Goal: Information Seeking & Learning: Understand process/instructions

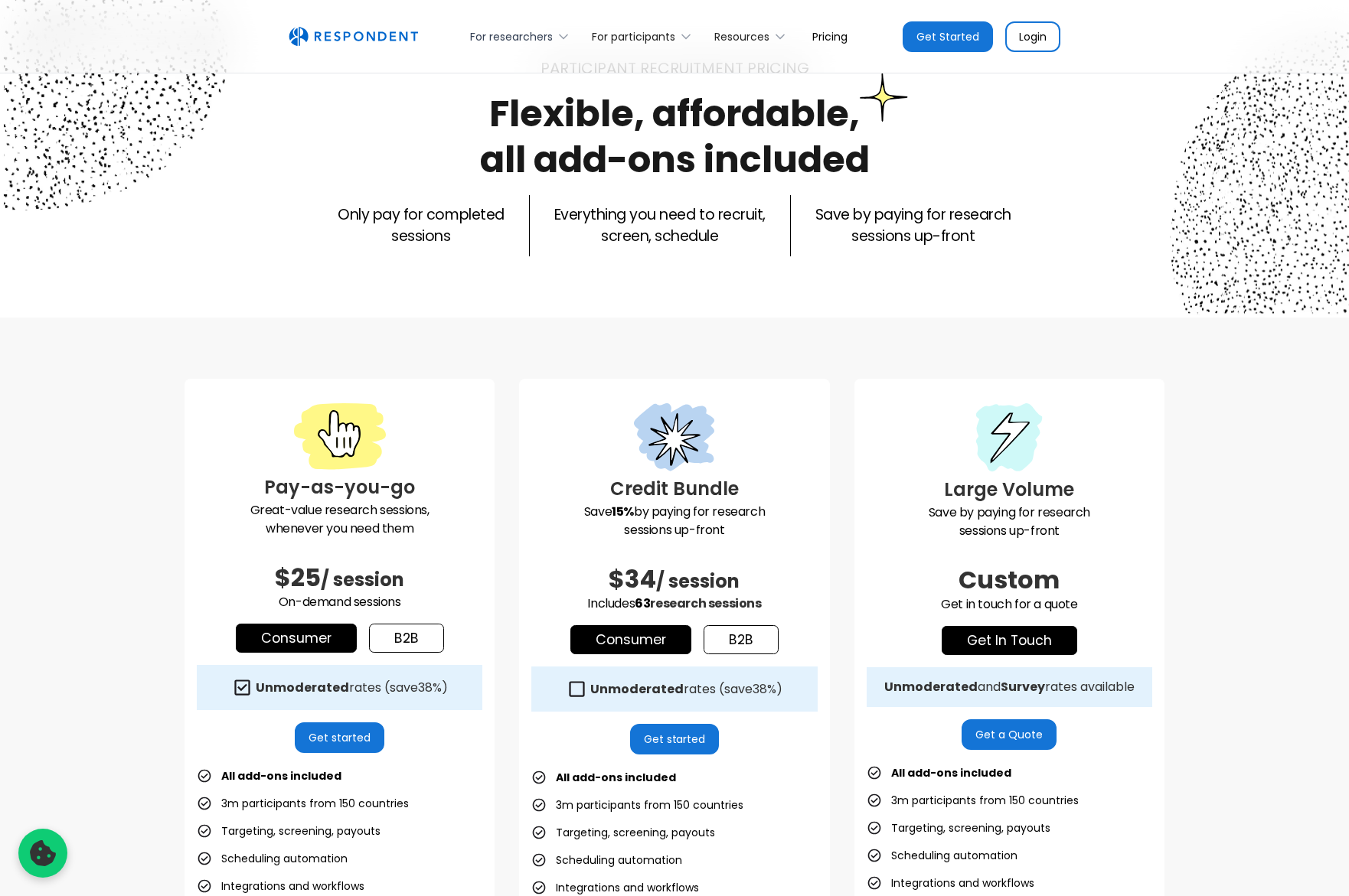
click at [555, 40] on icon at bounding box center [562, 36] width 15 height 15
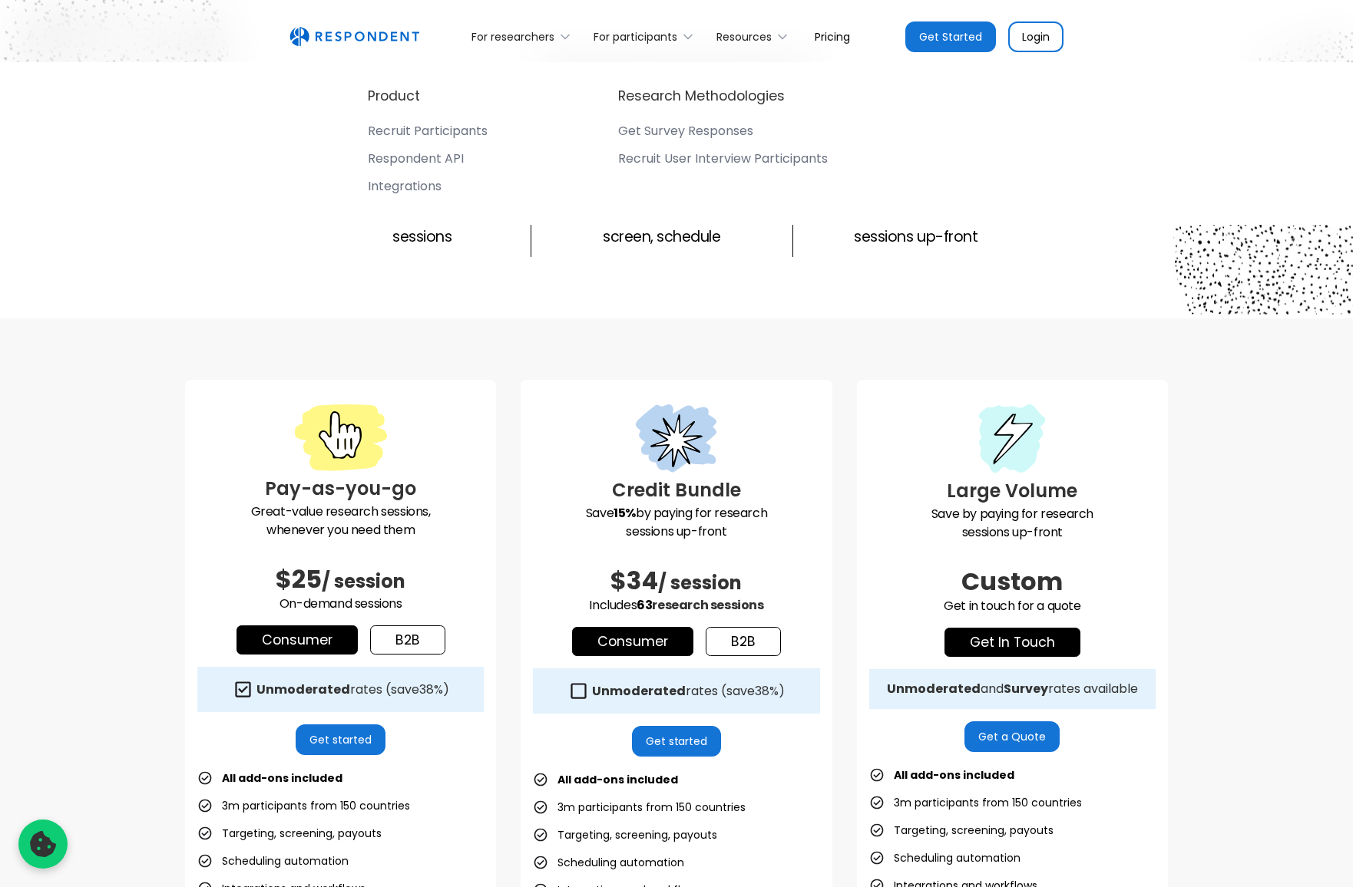
click at [474, 498] on h3 "Pay-as-you-go" at bounding box center [340, 489] width 286 height 28
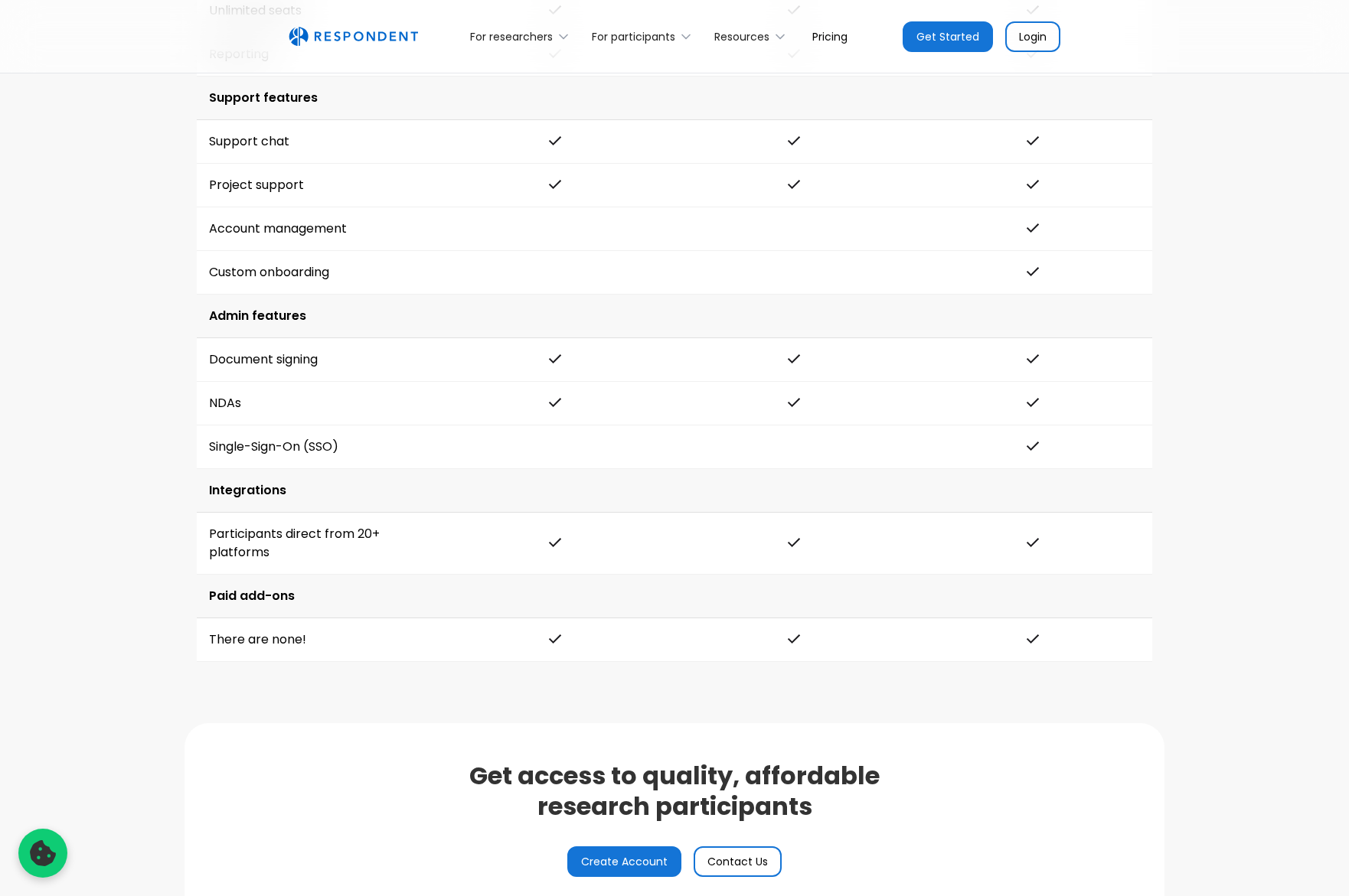
scroll to position [3459, 0]
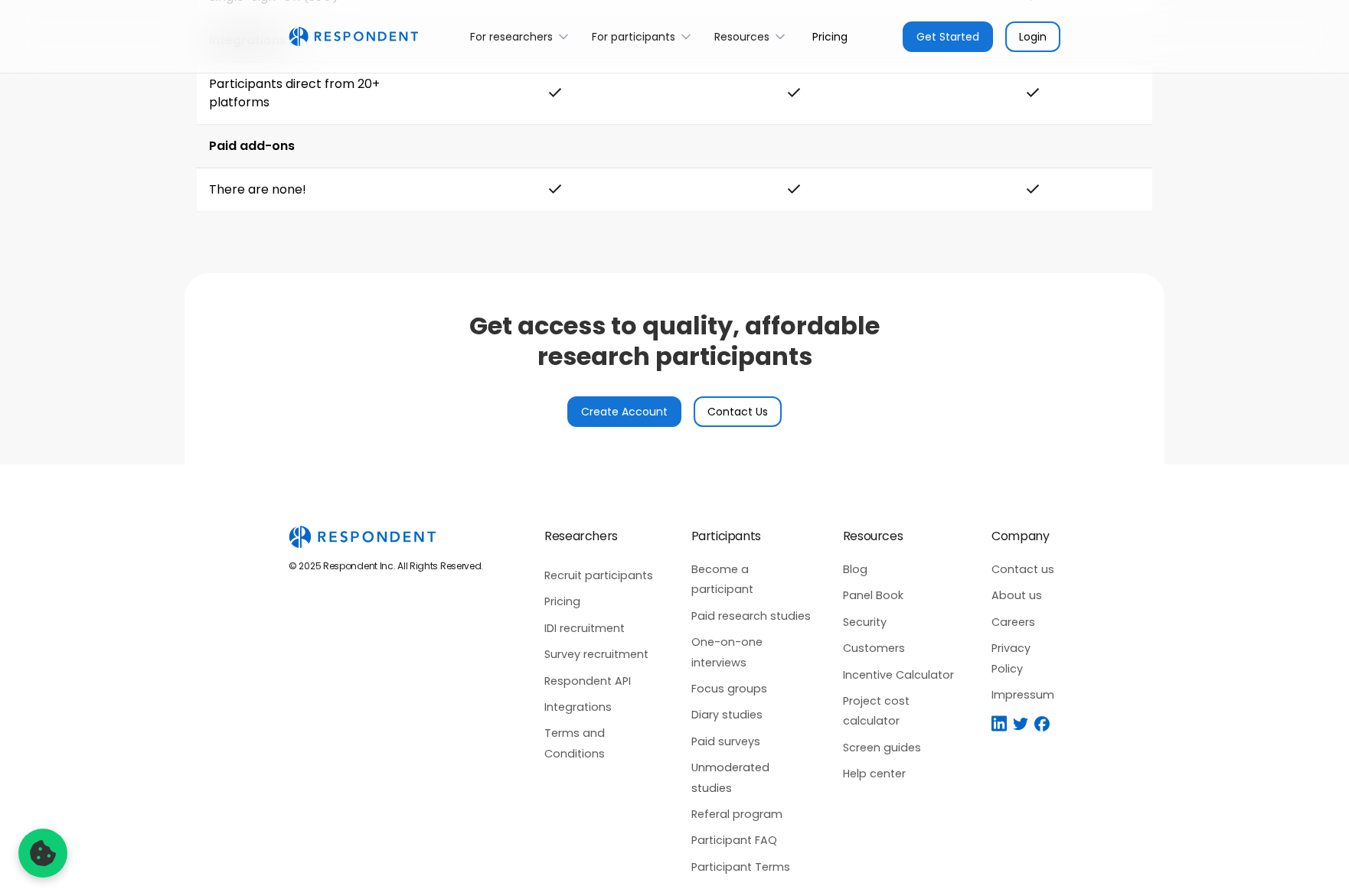
click at [748, 757] on link "Unmoderated studies" at bounding box center [751, 777] width 121 height 41
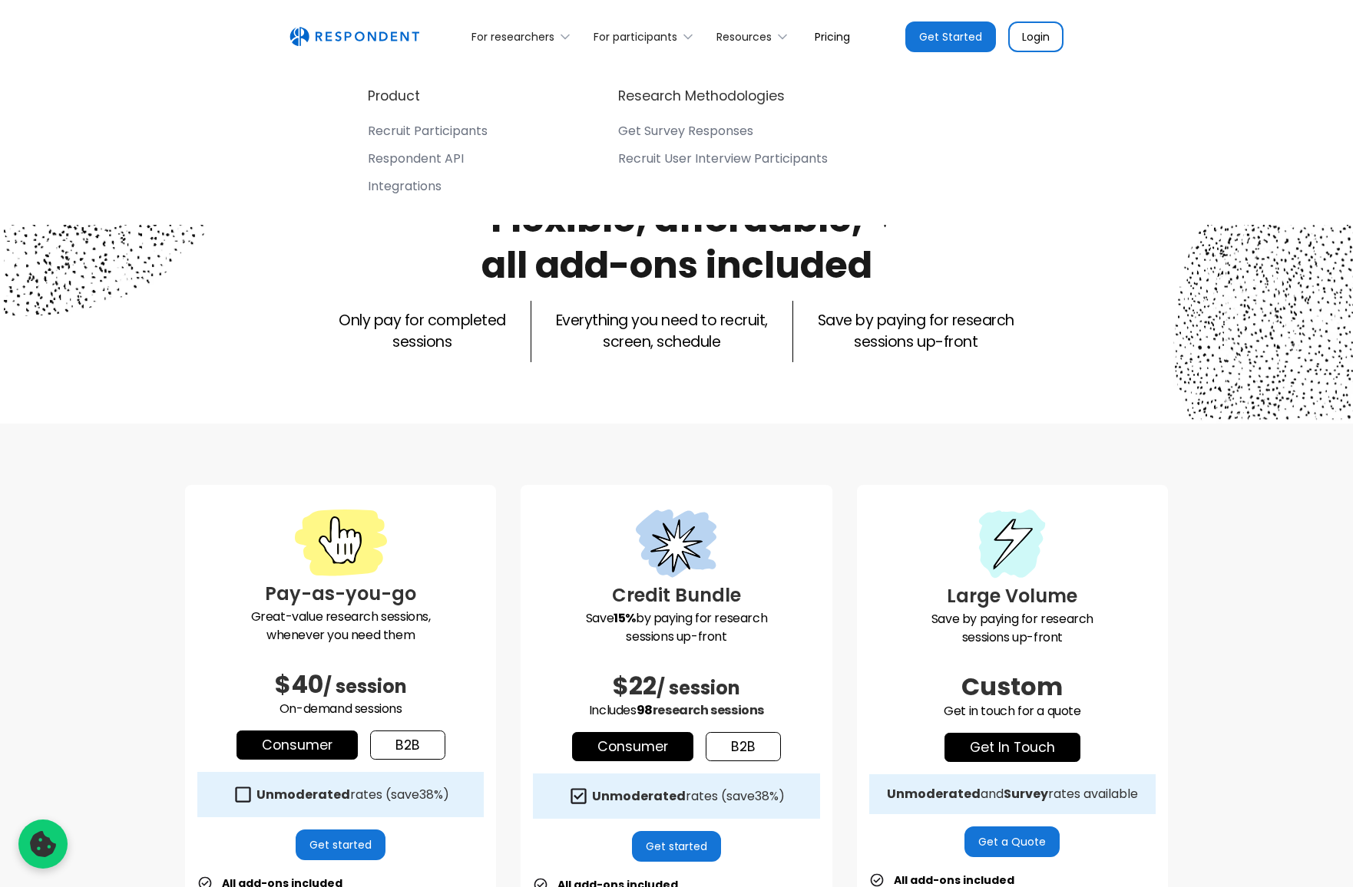
click at [496, 355] on div "Only pay for completed sessions Everything you need to recruit, screen, schedul…" at bounding box center [676, 331] width 983 height 61
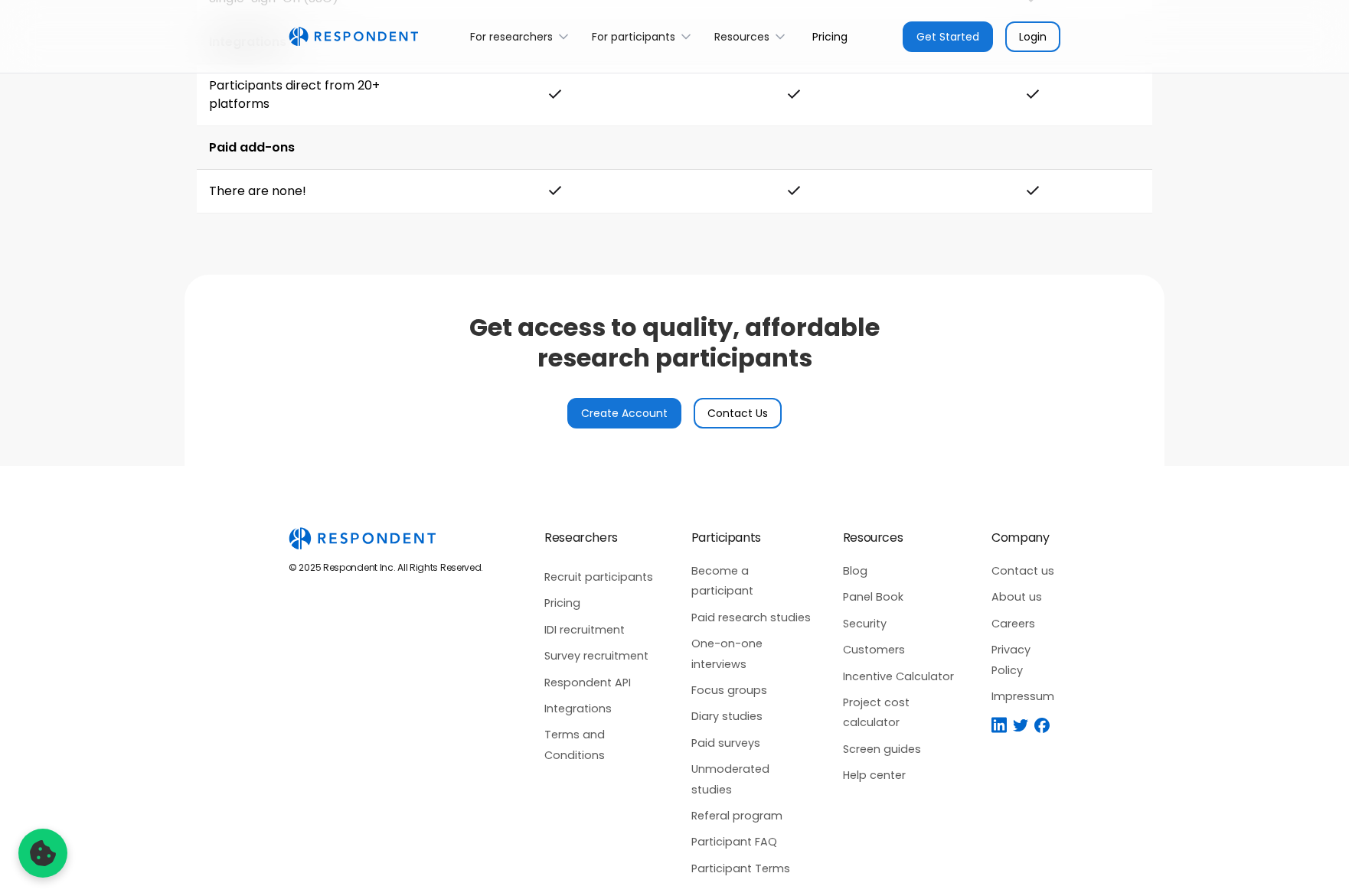
scroll to position [3459, 0]
click at [880, 774] on link "Help center" at bounding box center [901, 773] width 118 height 20
